Goal: Check status: Check status

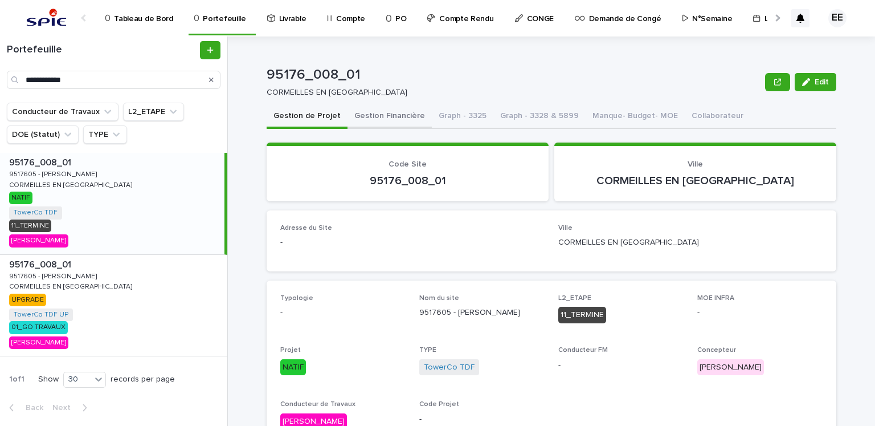
type input "**********"
click at [369, 117] on button "Gestion Financière" at bounding box center [389, 117] width 84 height 24
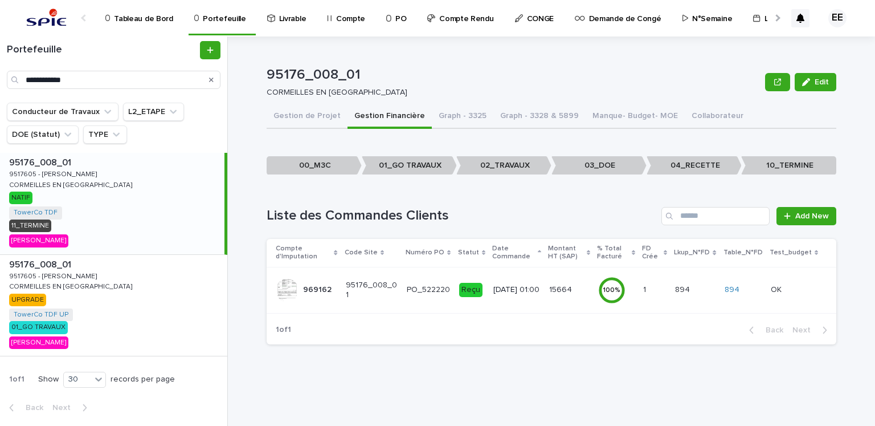
click at [533, 285] on p "[DATE] 01:00" at bounding box center [516, 290] width 47 height 10
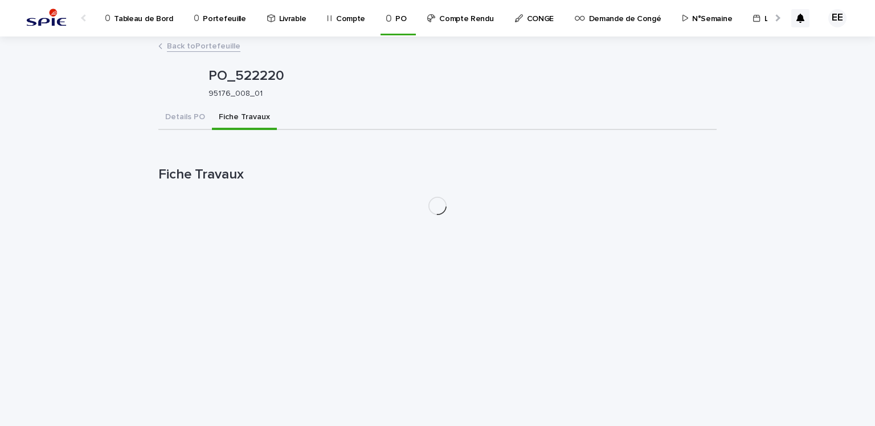
click at [241, 110] on button "Fiche Travaux" at bounding box center [244, 118] width 65 height 24
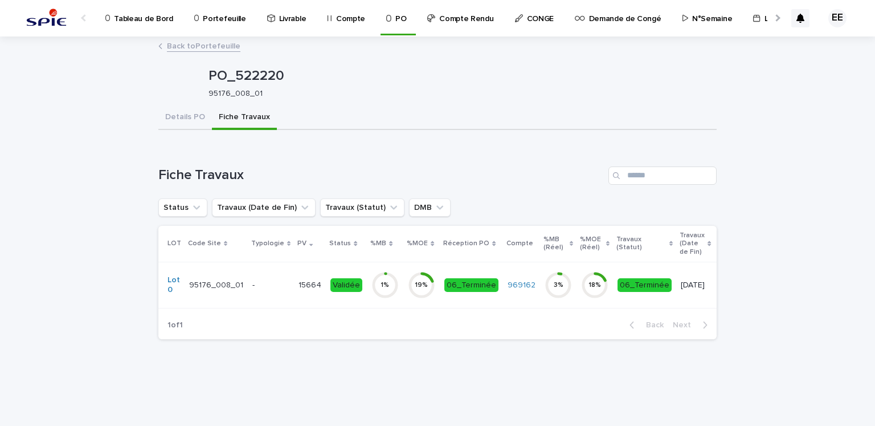
click at [298, 283] on p "15664" at bounding box center [310, 284] width 25 height 12
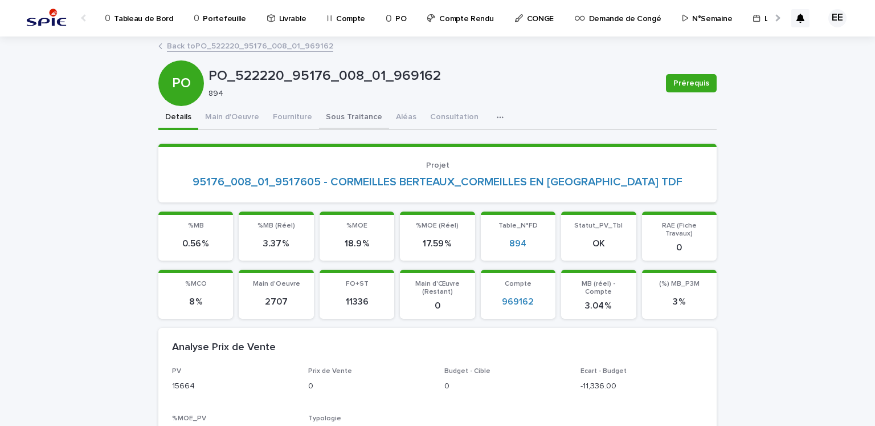
click at [363, 122] on button "Sous Traitance" at bounding box center [354, 118] width 70 height 24
